Goal: Information Seeking & Learning: Check status

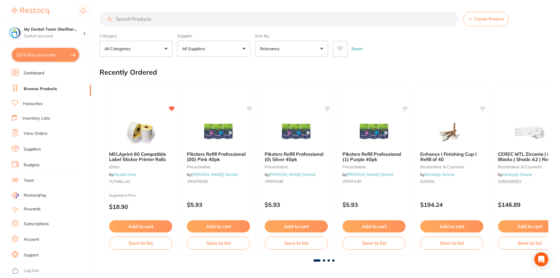
click at [31, 133] on link "View Orders" at bounding box center [36, 134] width 24 height 6
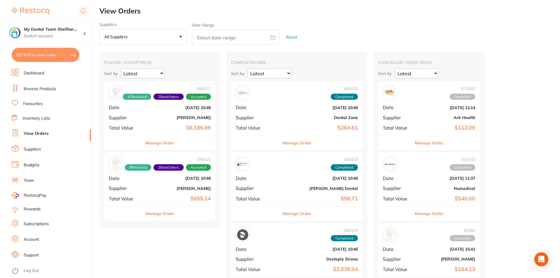
click at [185, 120] on div "# 88427 42 Received 2 Back Orders Accepted Date [DATE] 10:46 Supplier [PERSON_N…" at bounding box center [159, 109] width 111 height 54
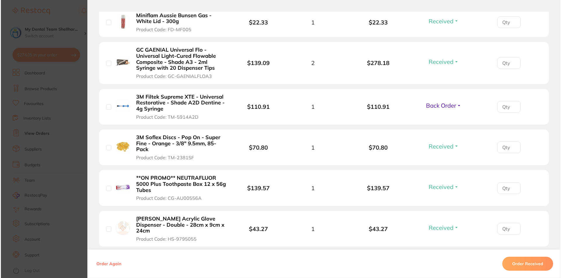
scroll to position [1665, 0]
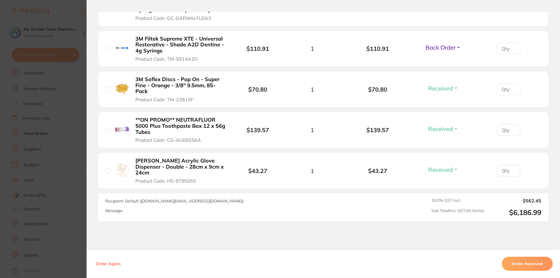
click at [81, 77] on section "Order ID: Restocq- 88427 Order Information 42 Received 2 Back Orders Accepted O…" at bounding box center [280, 139] width 560 height 278
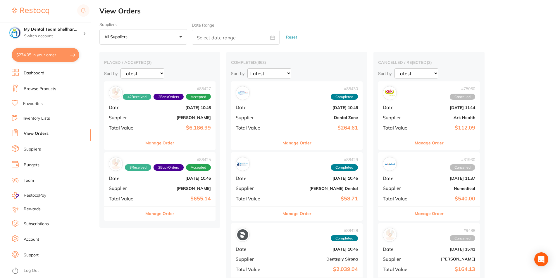
click at [28, 58] on button "$274.05 in your order" at bounding box center [45, 55] width 67 height 14
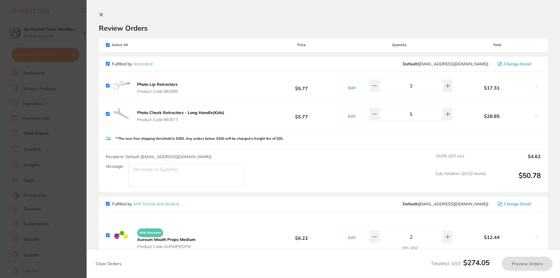
checkbox input "true"
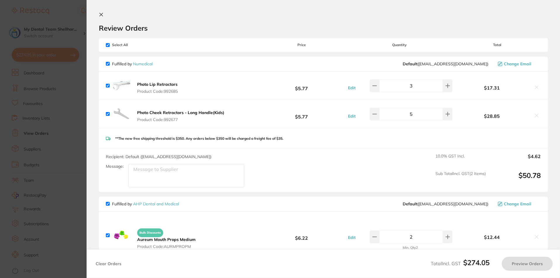
checkbox input "true"
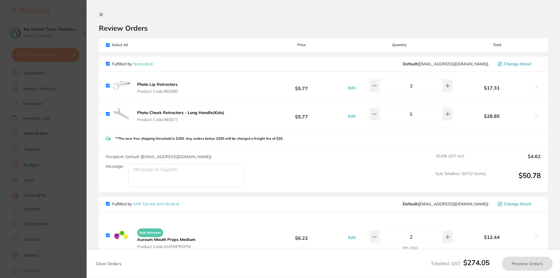
checkbox input "true"
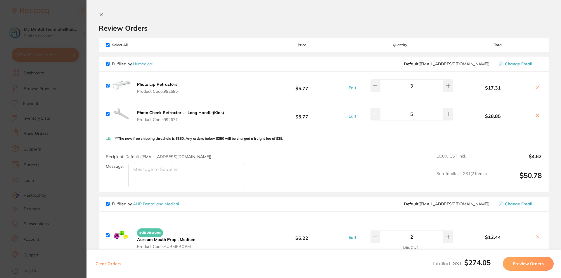
drag, startPoint x: 21, startPoint y: 129, endPoint x: 162, endPoint y: 67, distance: 153.3
click at [21, 129] on section "Update RRP Set your pre negotiated price for this item. Item Agreed RRP (excl. …" at bounding box center [280, 139] width 561 height 278
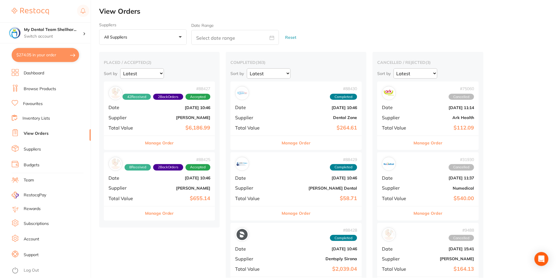
scroll to position [322, 0]
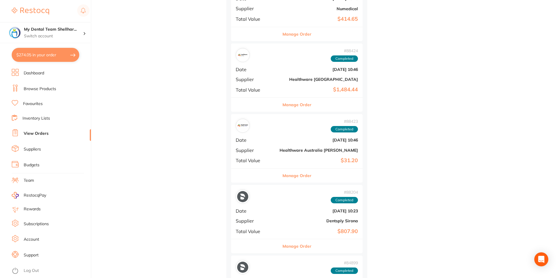
click at [40, 89] on link "Browse Products" at bounding box center [40, 89] width 32 height 6
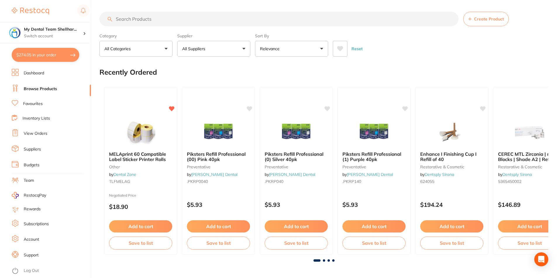
click at [130, 20] on input "search" at bounding box center [278, 19] width 359 height 15
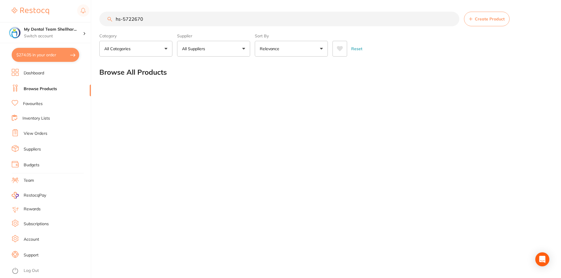
click at [149, 22] on input "hs-5722670" at bounding box center [279, 19] width 360 height 15
click at [134, 19] on input "hs-5722670" at bounding box center [279, 19] width 360 height 15
click at [184, 19] on input "hs-5722670" at bounding box center [279, 19] width 360 height 15
click at [128, 17] on input "hs-5722670" at bounding box center [279, 19] width 360 height 15
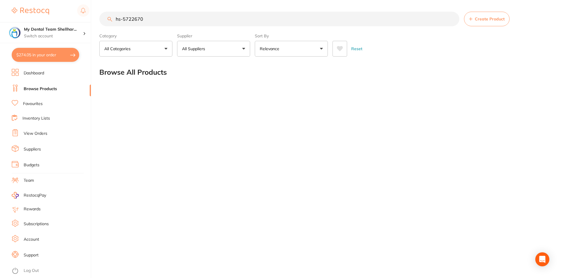
click at [128, 17] on input "hs-5722670" at bounding box center [279, 19] width 360 height 15
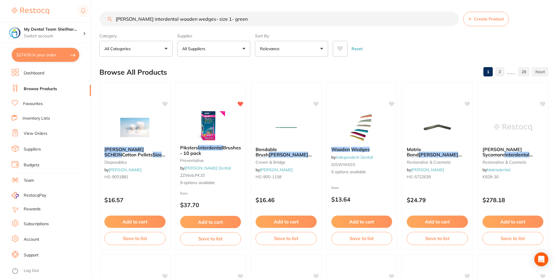
click at [142, 18] on input "[PERSON_NAME] interdental wooden wedges- size 1- green" at bounding box center [278, 19] width 359 height 15
click at [202, 30] on section "[PERSON_NAME] interdental wooden wedges- size 1- green Create Product Category …" at bounding box center [323, 34] width 448 height 45
click at [201, 22] on input "[PERSON_NAME] interdental wooden wedges- size 1- green" at bounding box center [278, 19] width 359 height 15
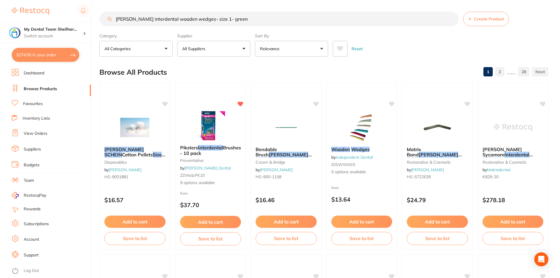
click at [201, 22] on input "[PERSON_NAME] interdental wooden wedges- size 1- green" at bounding box center [278, 19] width 359 height 15
click at [201, 21] on input "[PERSON_NAME] interdental wooden wedges- size 1- green" at bounding box center [278, 19] width 359 height 15
paste input "HS-5722670"
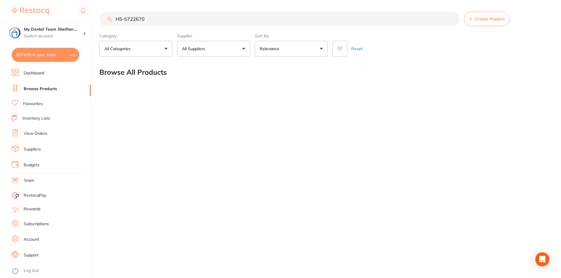
click at [153, 25] on input "HS-5722670" at bounding box center [279, 19] width 360 height 15
type input "HS-5722670"
